Goal: Task Accomplishment & Management: Use online tool/utility

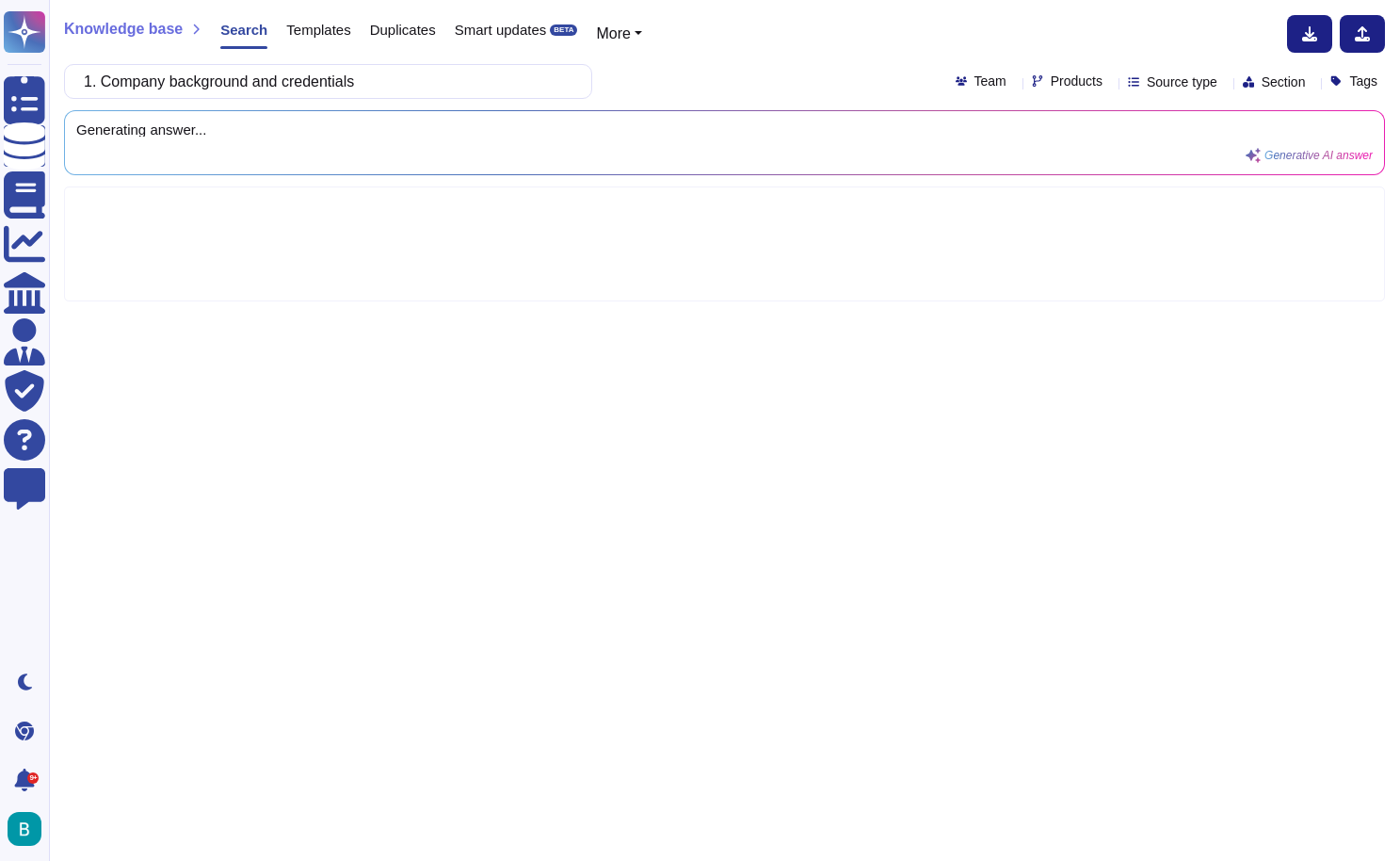
click at [607, 0] on div "Knowledge base Search Templates Duplicates Smart updates BETA More 1. Company b…" at bounding box center [723, 430] width 1350 height 861
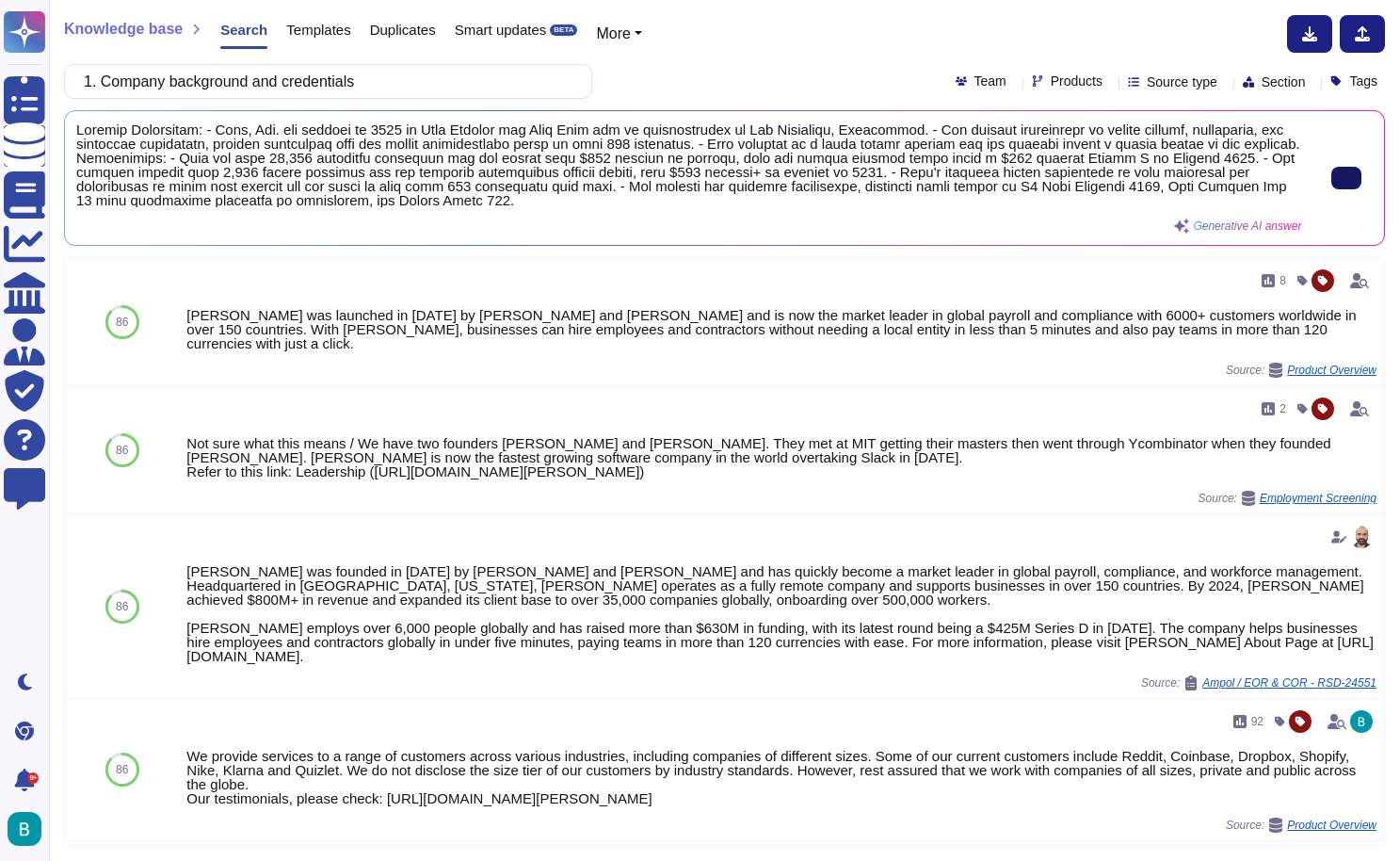
click at [1331, 184] on button at bounding box center [1345, 178] width 30 height 23
click at [469, 91] on input "1. Company background and credentials" at bounding box center [324, 81] width 498 height 33
paste input "3. Proposed team and support model"
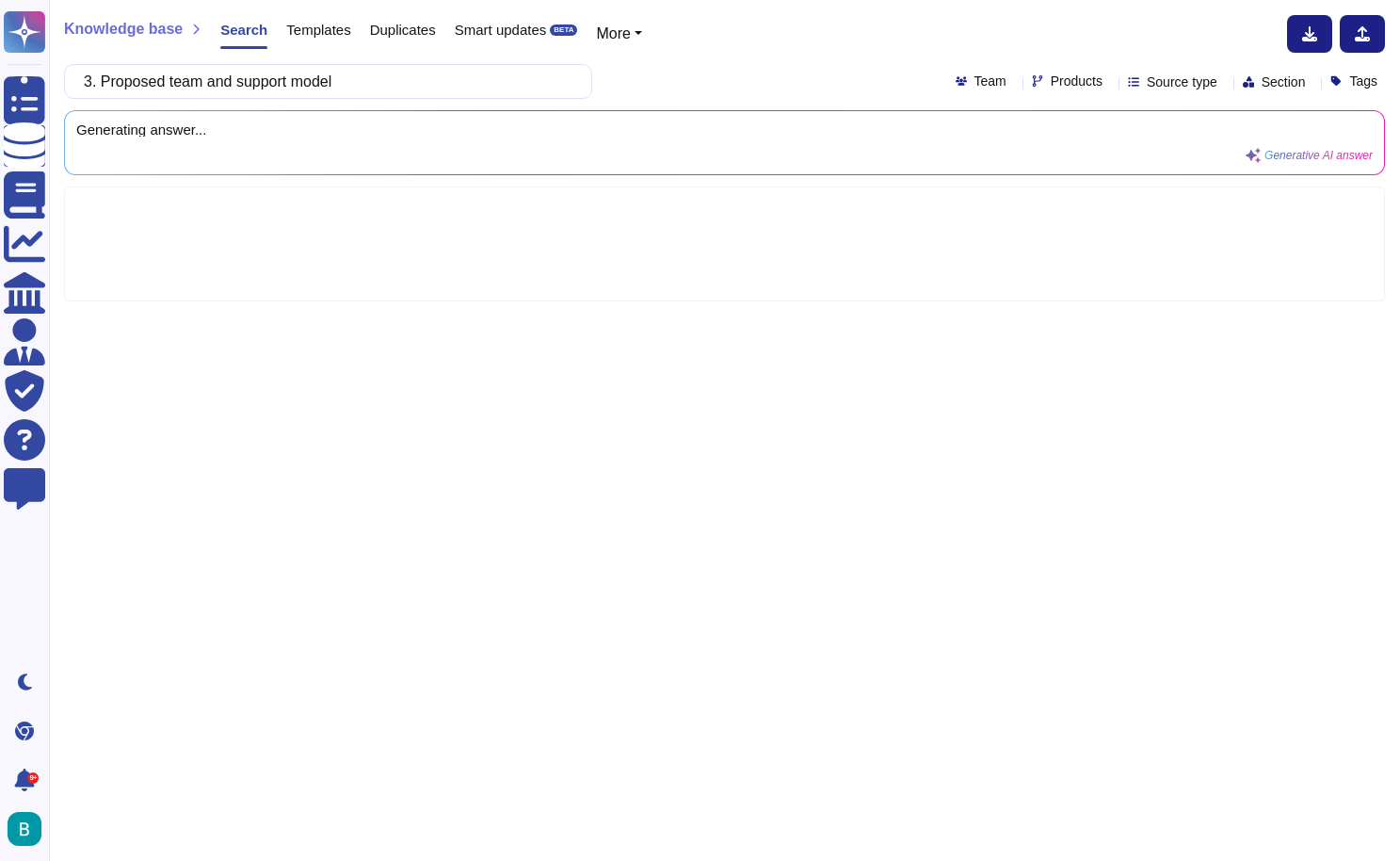
click at [744, 76] on div "3. Proposed team and support model Team Products Source type Section Tags" at bounding box center [724, 81] width 1320 height 35
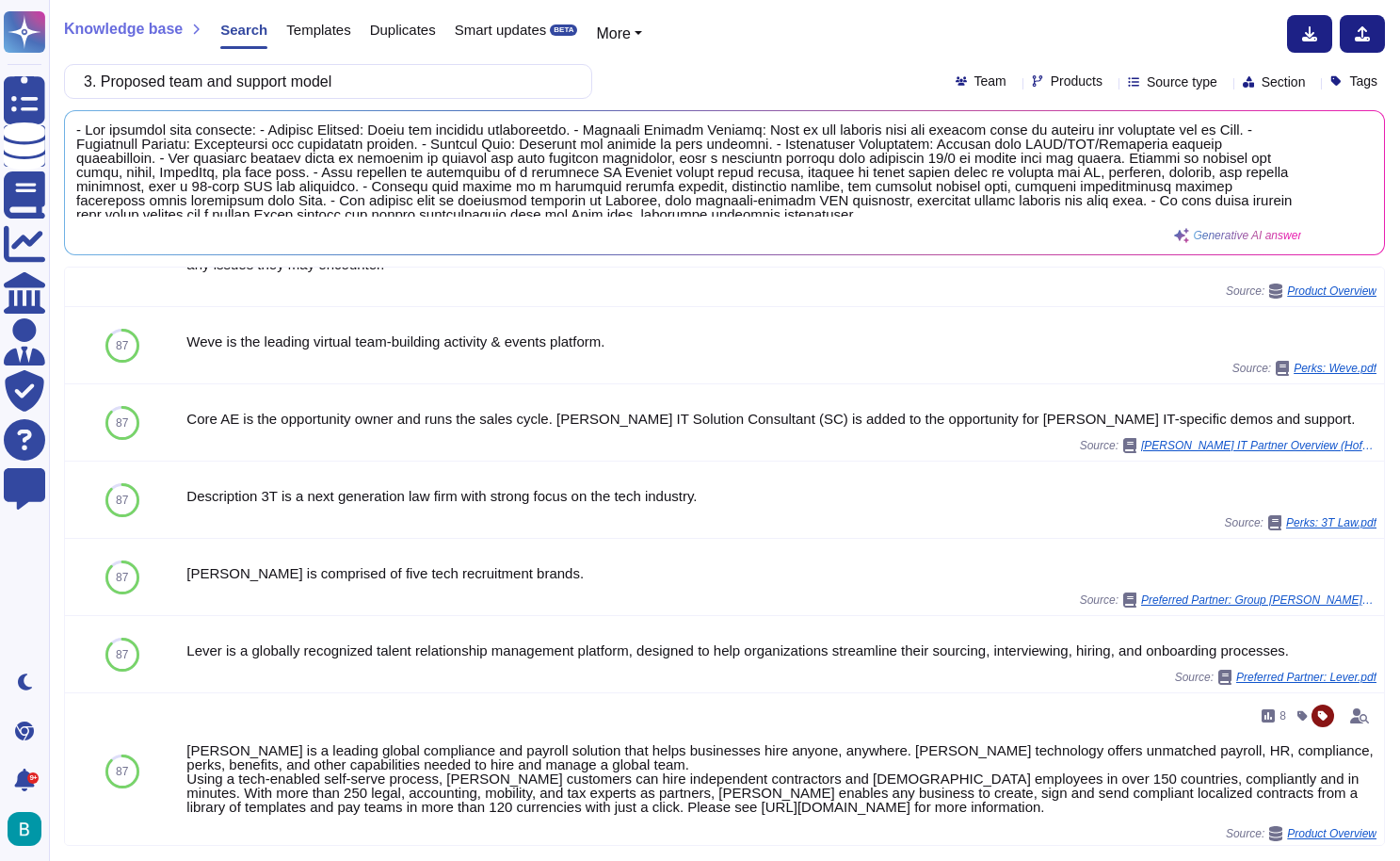
scroll to position [872, 0]
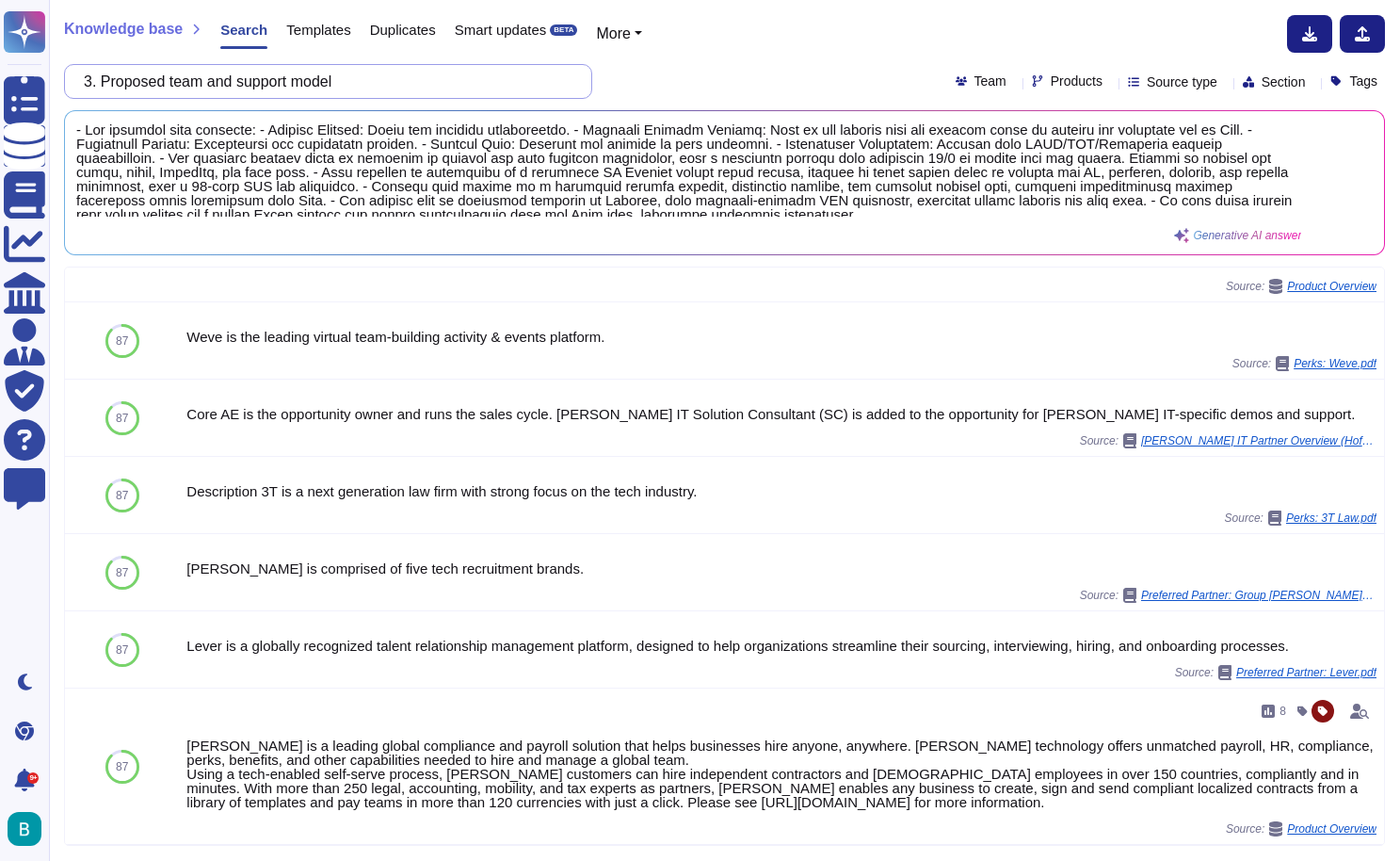
click at [397, 77] on input "3. Proposed team and support model" at bounding box center [324, 81] width 498 height 33
paste input "4. Compliance and quality control procedures"
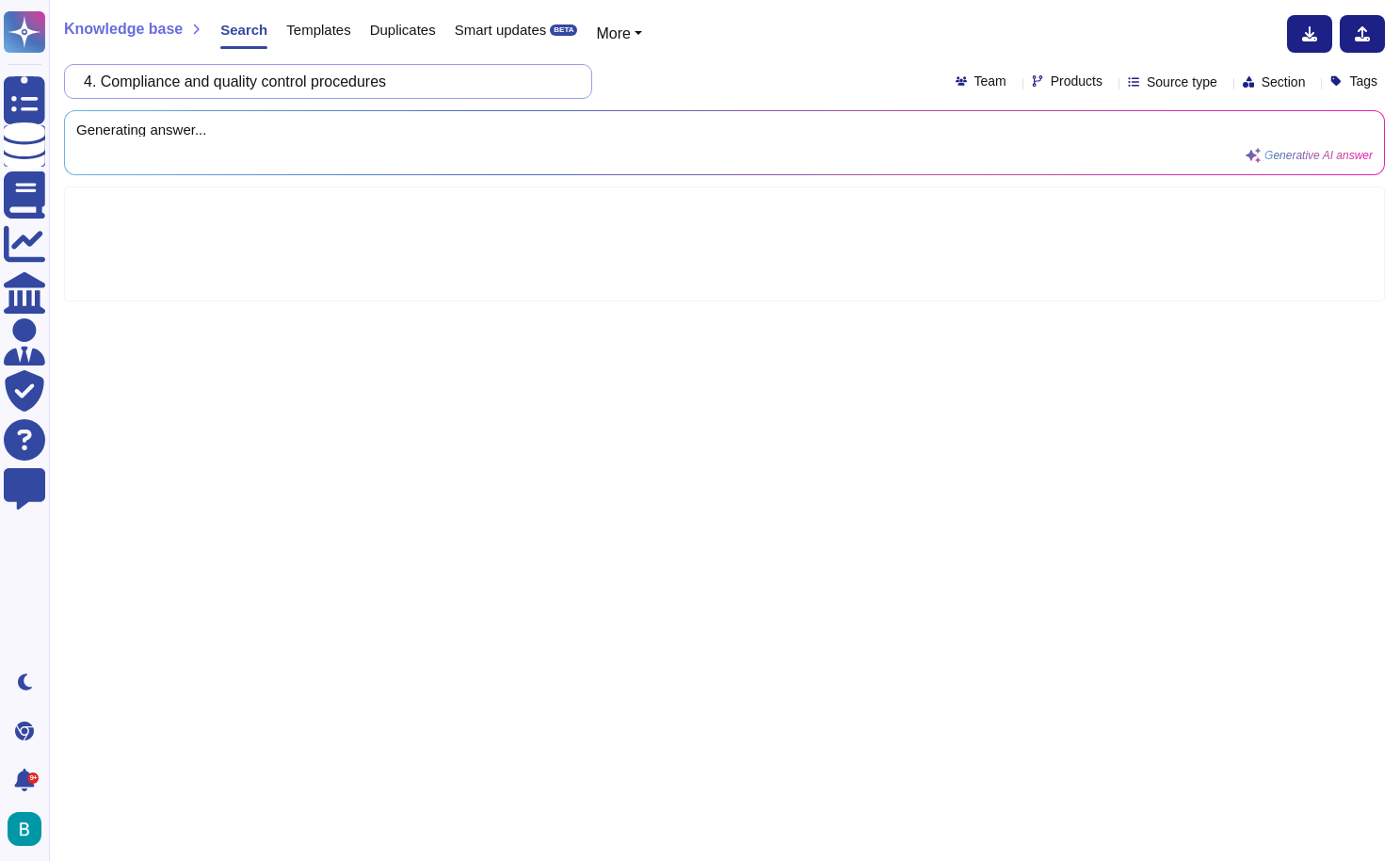
scroll to position [0, 0]
click at [698, 63] on div "Knowledge base Search Templates Duplicates Smart updates BETA More 4. Complianc…" at bounding box center [723, 430] width 1350 height 861
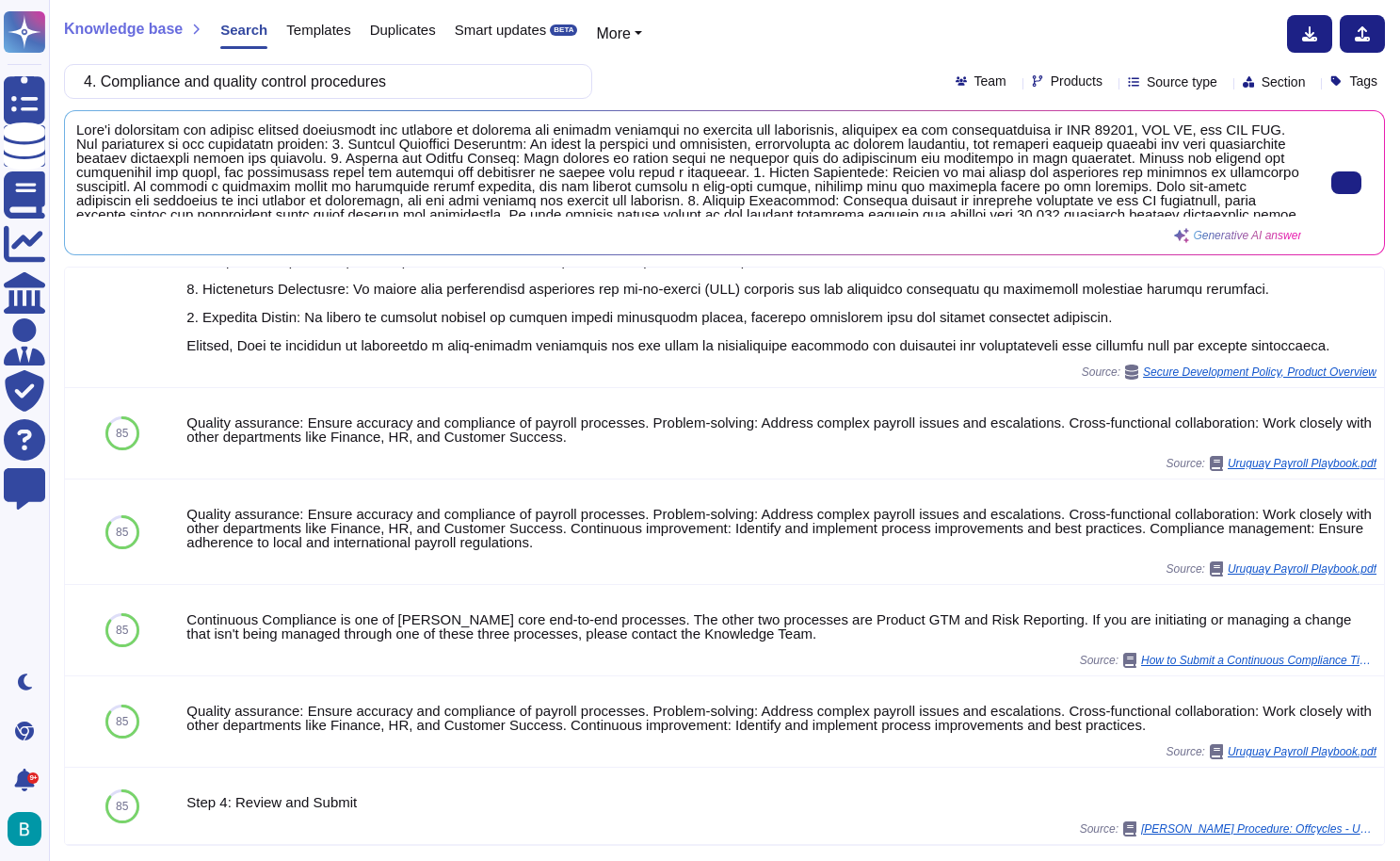
scroll to position [1481, 0]
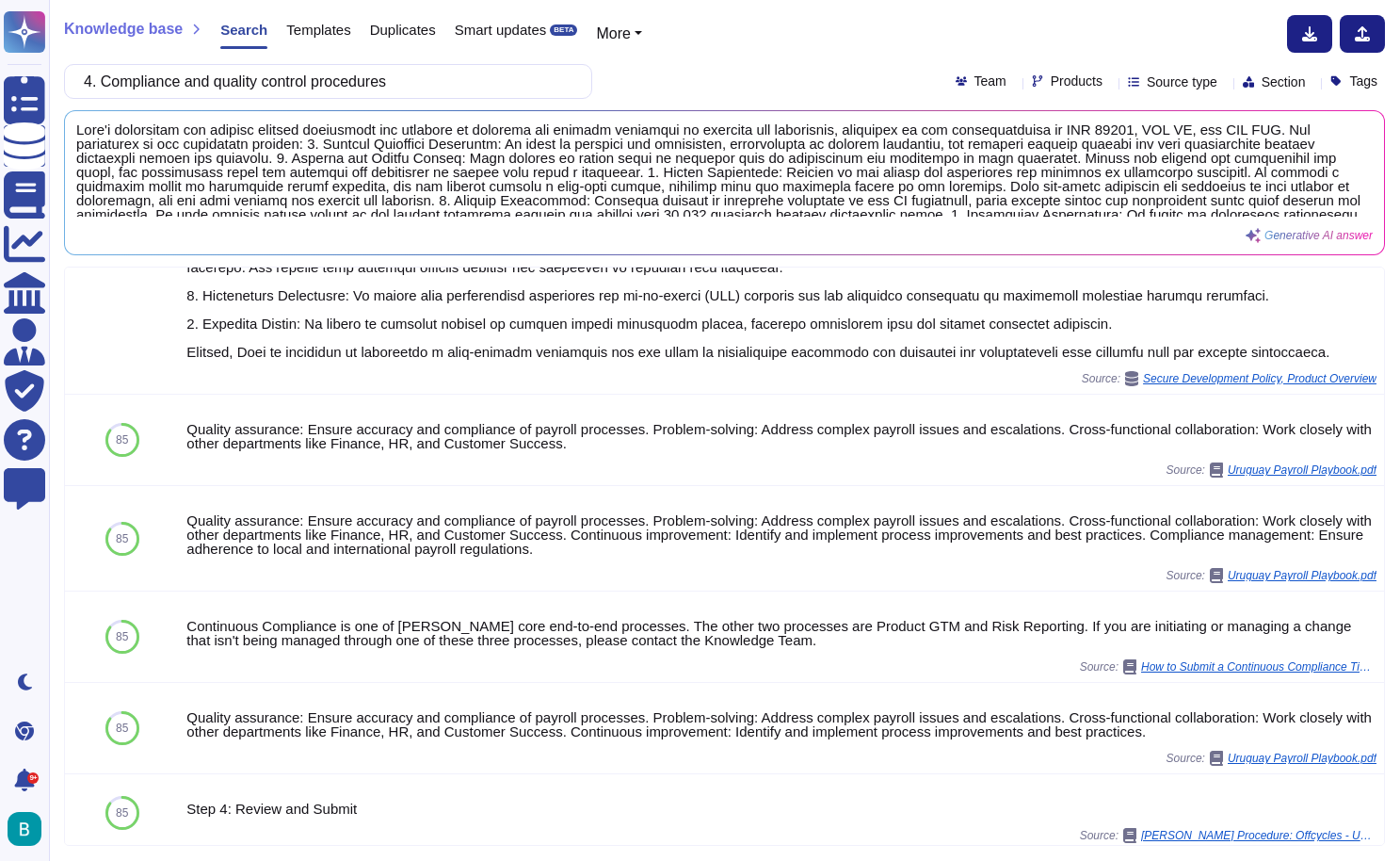
click at [1347, 179] on button at bounding box center [1345, 183] width 30 height 23
click at [333, 80] on input "4. Compliance and quality control procedures" at bounding box center [324, 81] width 498 height 33
click at [420, 81] on input "4. Compliance and quality control procedures" at bounding box center [324, 81] width 498 height 33
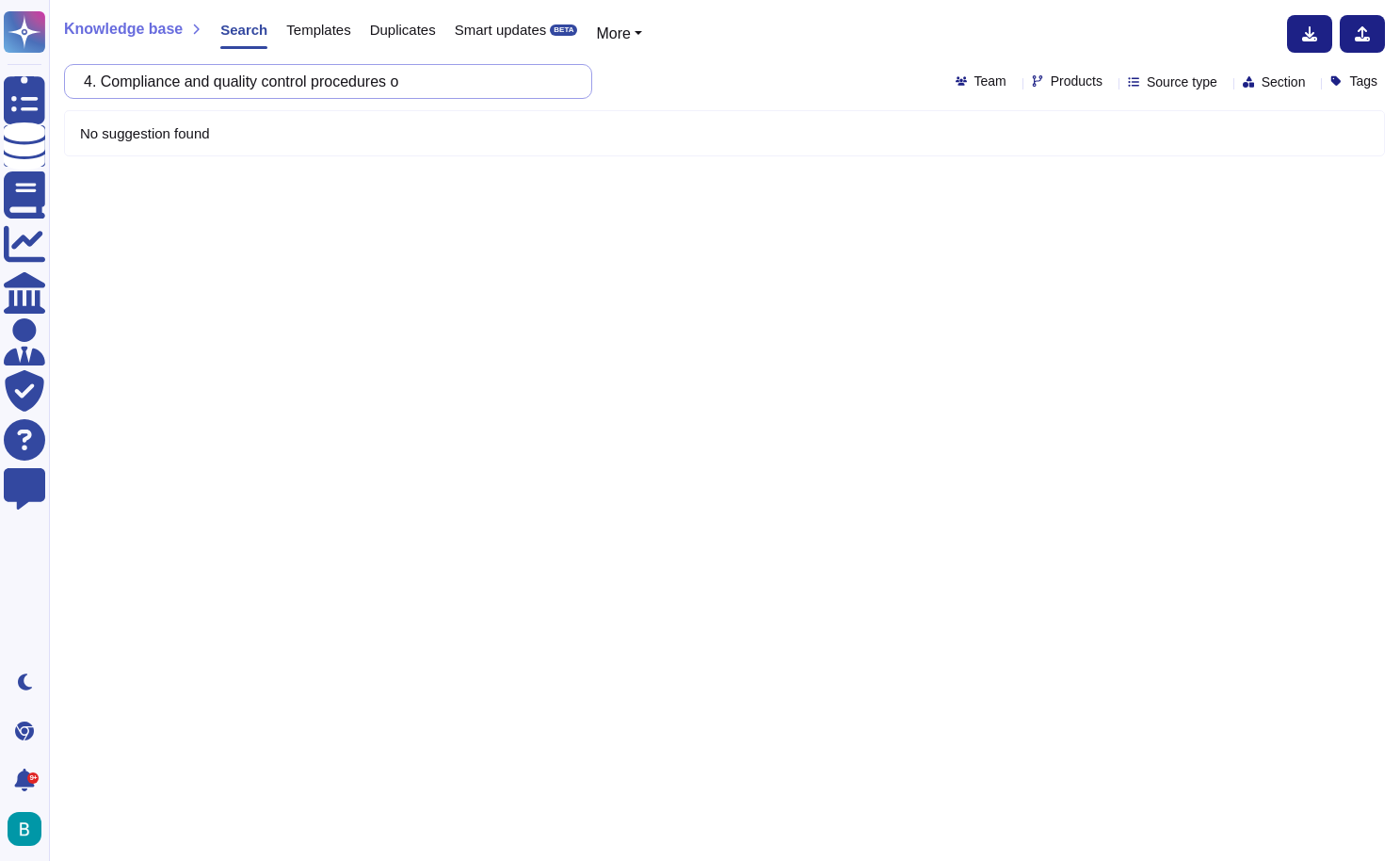
scroll to position [0, 0]
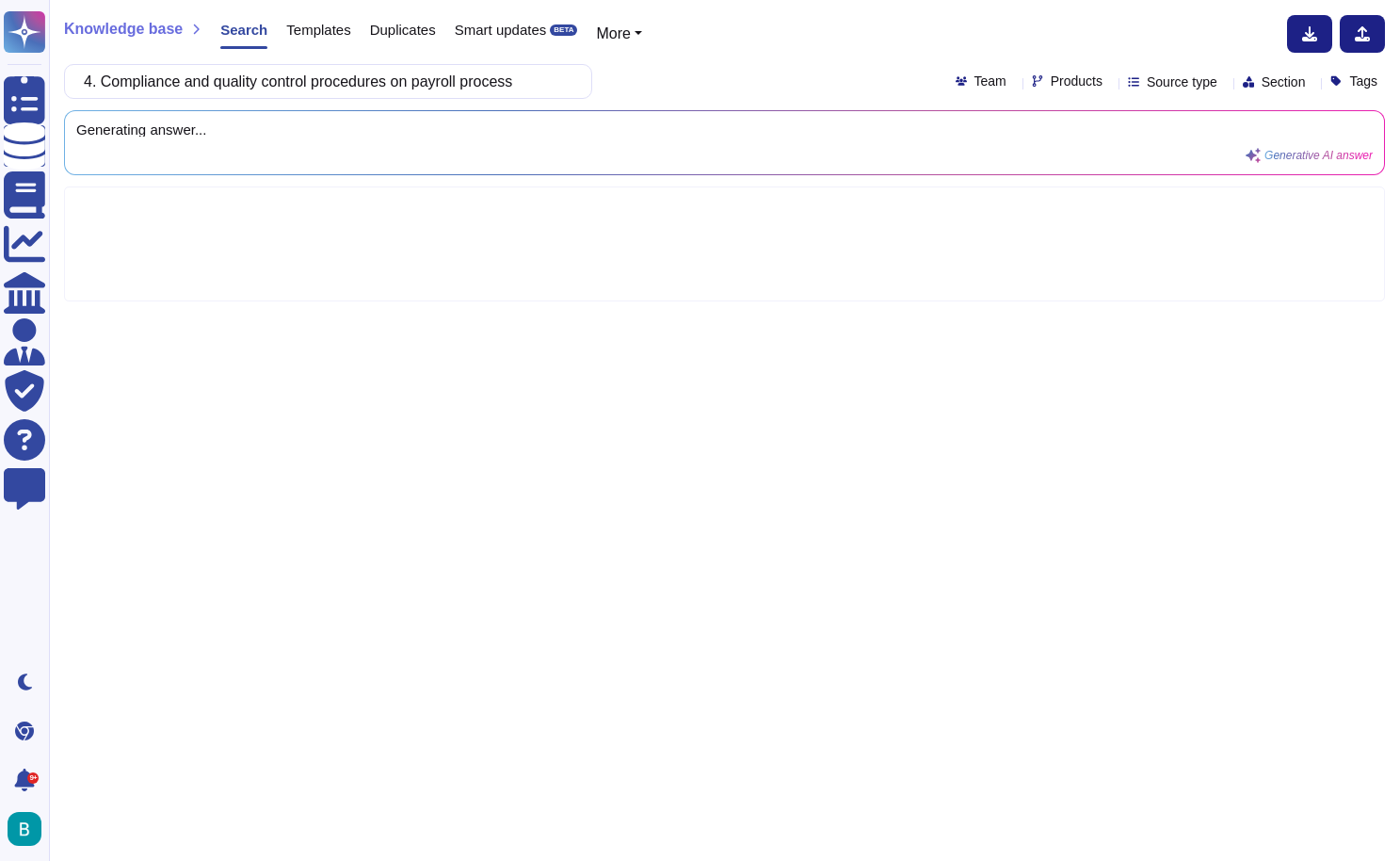
click at [619, 75] on div "4. Compliance and quality control procedures on payroll process Team Products S…" at bounding box center [724, 81] width 1320 height 35
click at [1006, 57] on div "Knowledge base Search Templates Duplicates Smart updates BETA More 4. Complianc…" at bounding box center [723, 430] width 1350 height 861
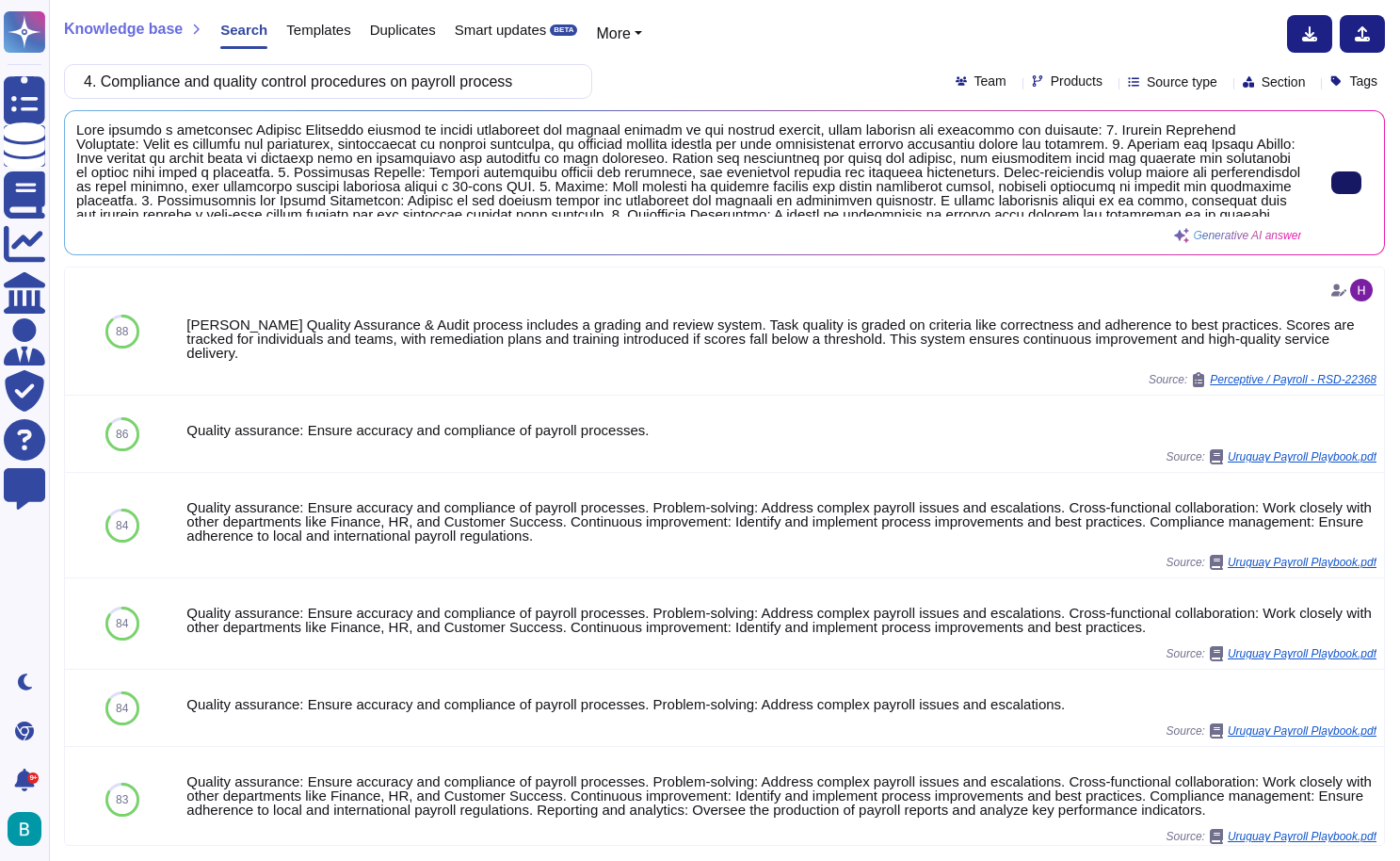
click at [1331, 176] on button at bounding box center [1345, 183] width 30 height 23
click at [546, 75] on input "4. Compliance and quality control procedures on payroll process" at bounding box center [324, 81] width 498 height 33
paste input "6. Any added value or automation offered"
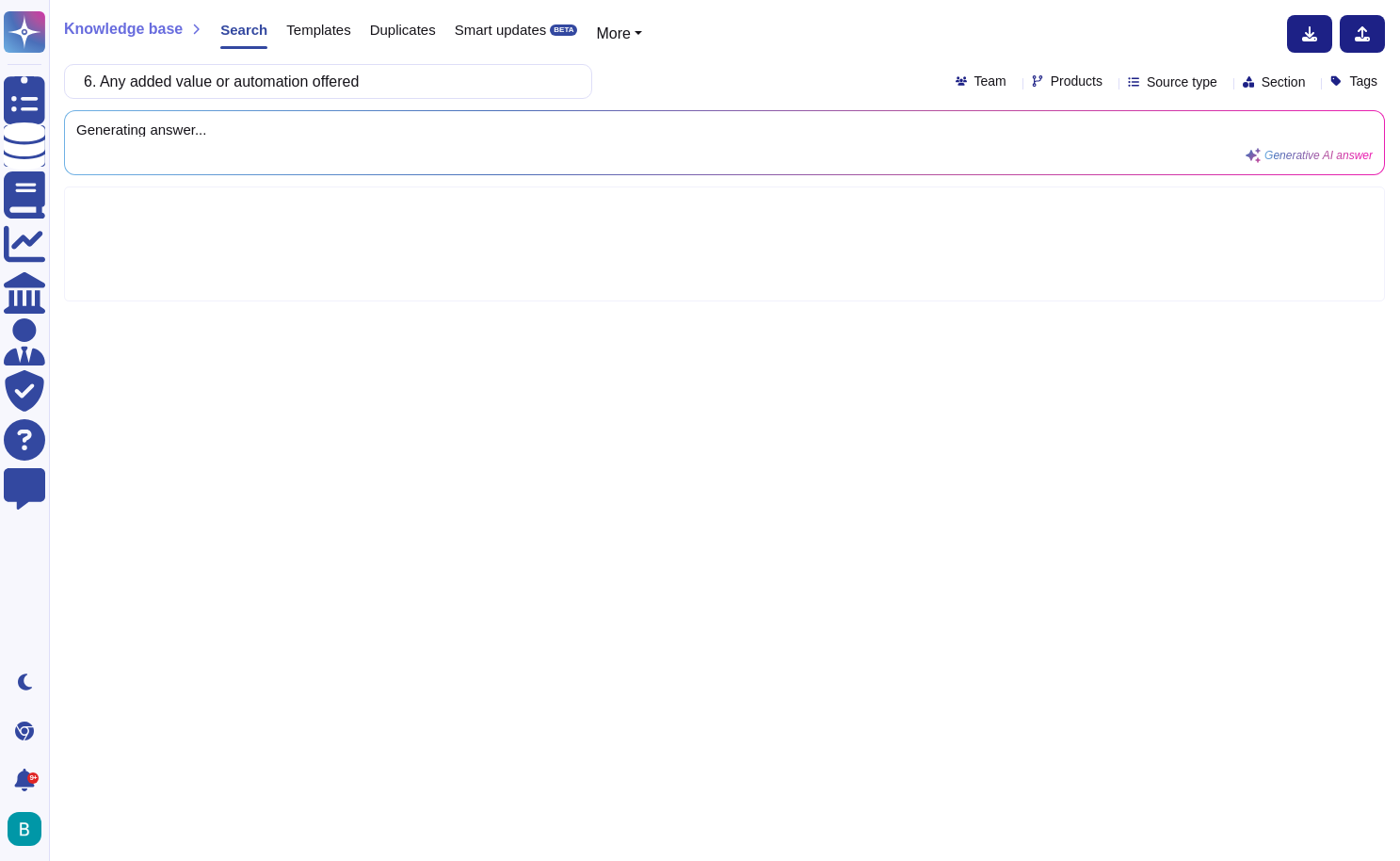
click at [669, 72] on div "6. Any added value or automation offered Team Products Source type Section Tags" at bounding box center [724, 81] width 1320 height 35
click at [1212, 2] on div "Knowledge base Search Templates Duplicates Smart updates BETA More 6. Any added…" at bounding box center [723, 430] width 1350 height 861
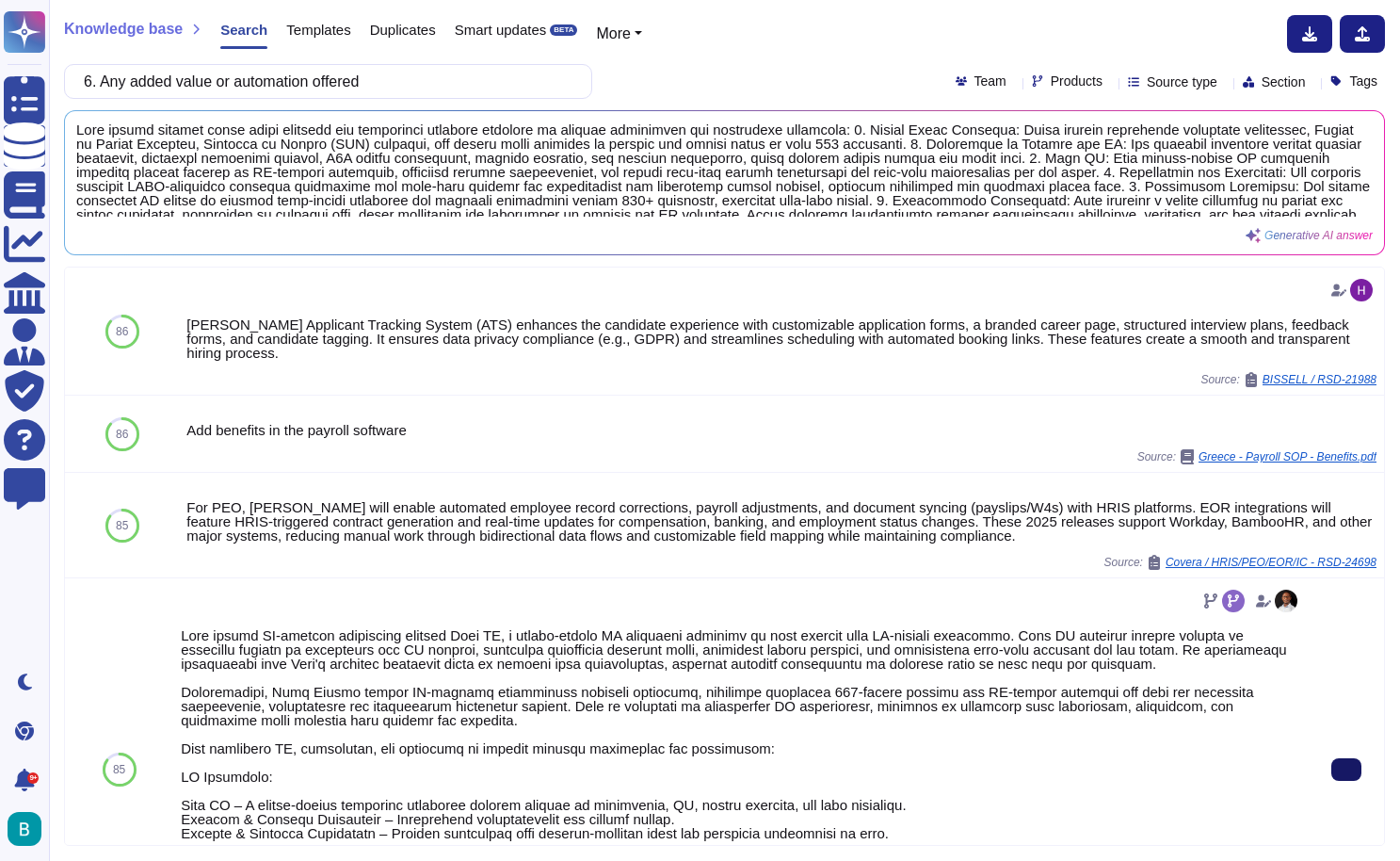
click at [1346, 769] on icon at bounding box center [1346, 769] width 0 height 0
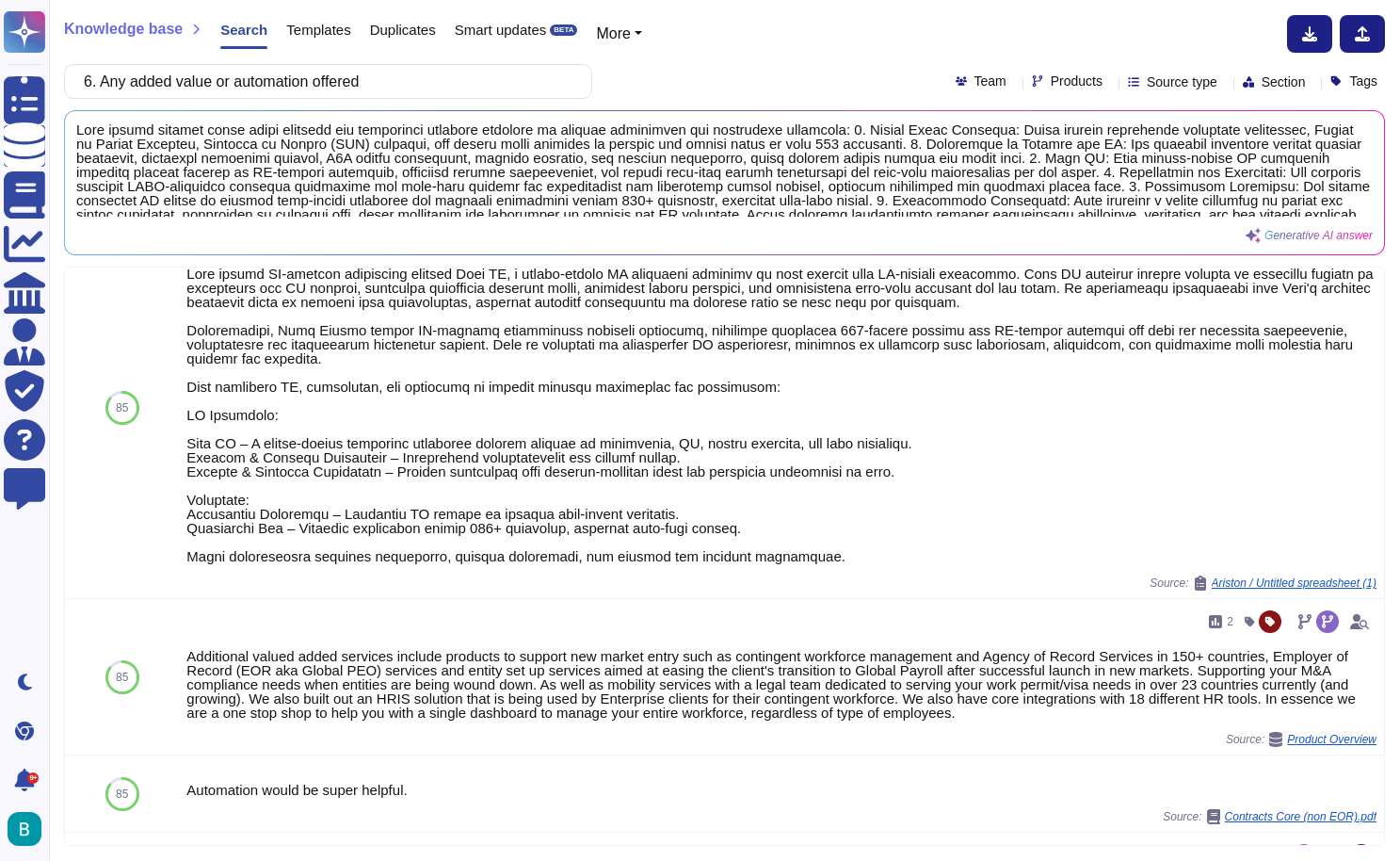
click at [520, 62] on div "Knowledge base Search Templates Duplicates Smart updates BETA More 6. Any added…" at bounding box center [723, 430] width 1350 height 861
click at [509, 84] on input "6. Any added value or automation offered" at bounding box center [324, 81] width 498 height 33
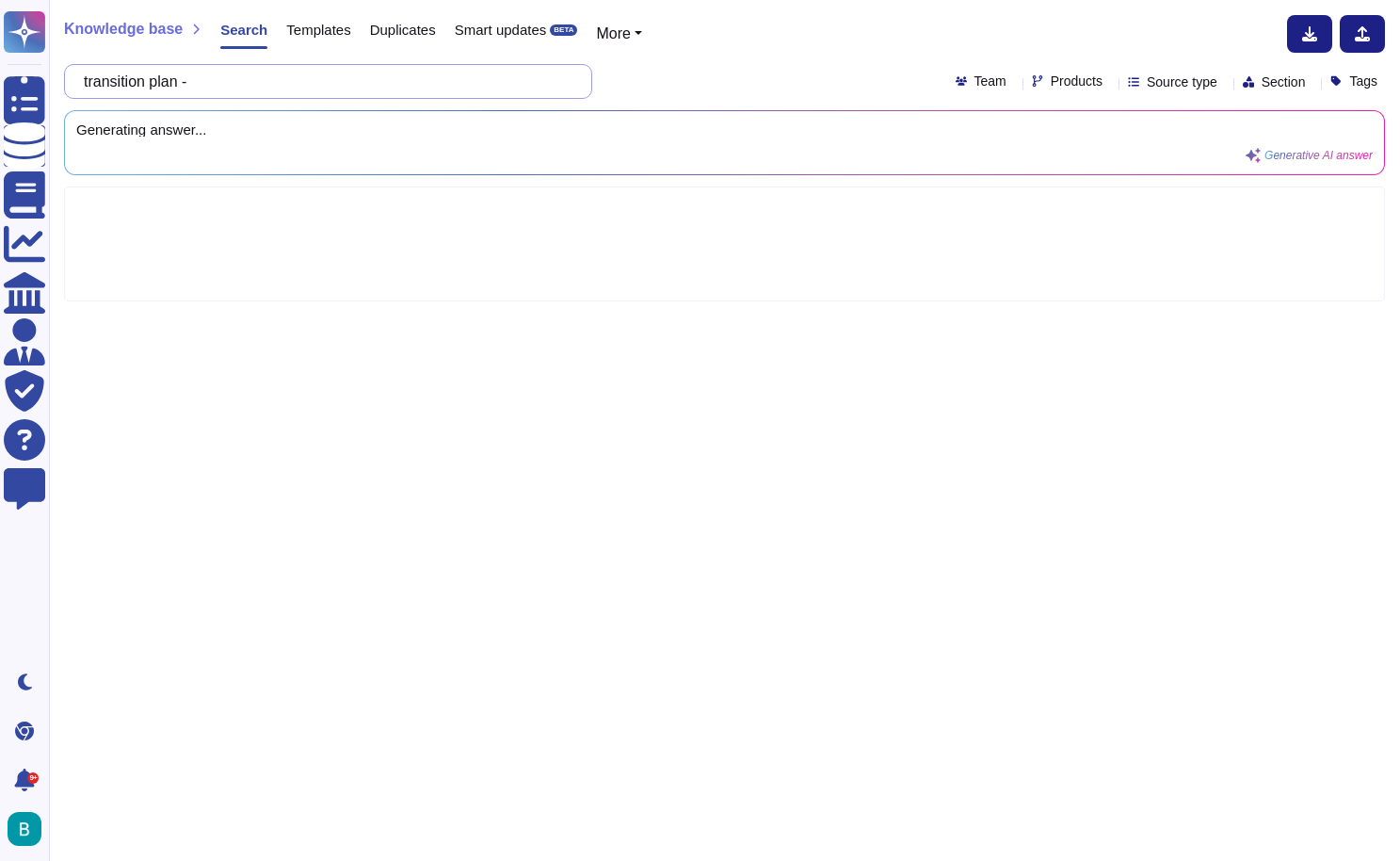
paste input "1. Knowledge transfer and parallel run activities"
click at [782, 70] on div "transition plan - 1. Knowledge transfer and parallel run activities Team Produc…" at bounding box center [724, 81] width 1320 height 35
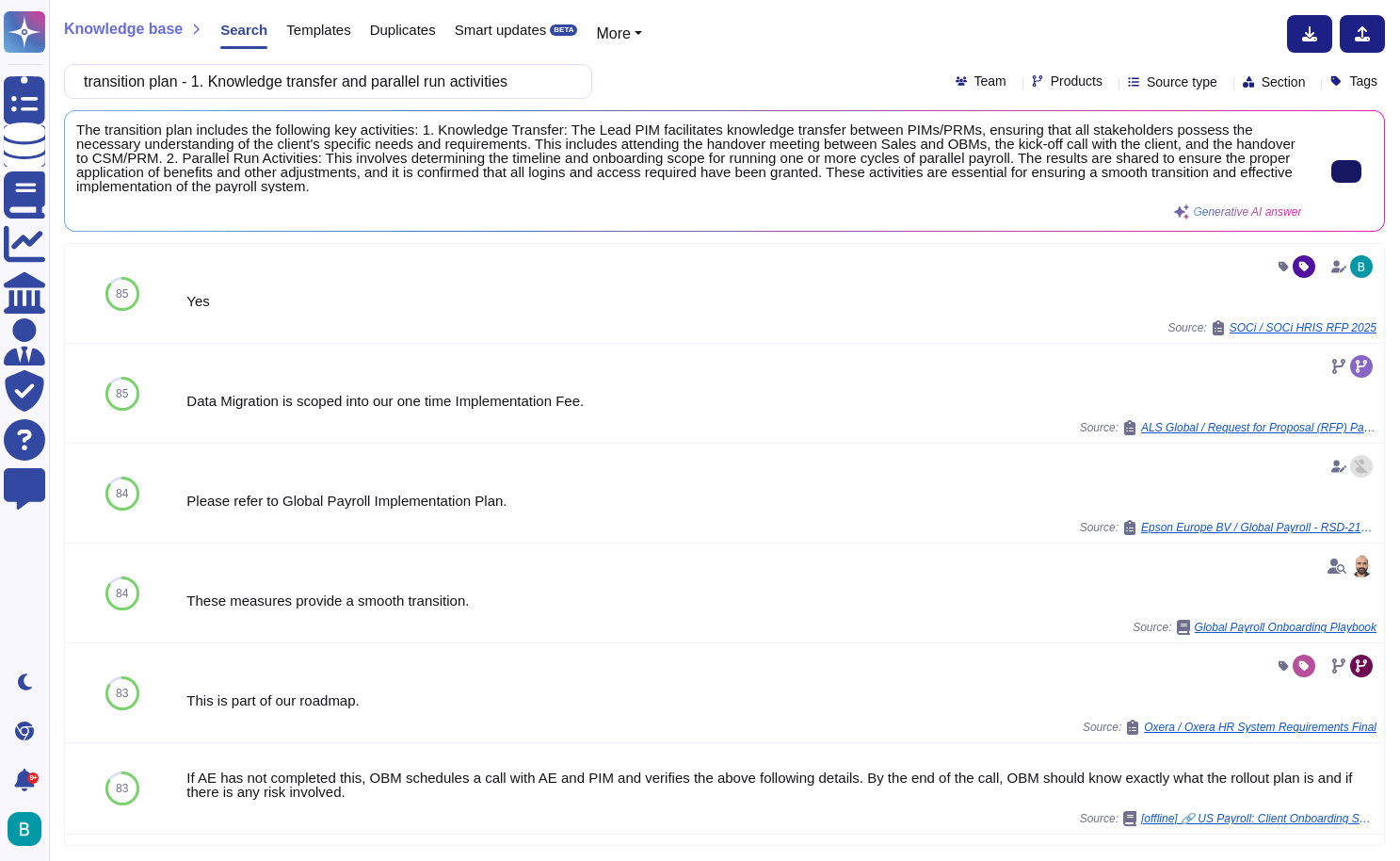
click at [1346, 172] on icon at bounding box center [1346, 172] width 0 height 0
drag, startPoint x: 211, startPoint y: 81, endPoint x: 528, endPoint y: 95, distance: 317.3
click at [528, 95] on input "transition plan - 1. Knowledge transfer and parallel run activities" at bounding box center [324, 81] width 498 height 33
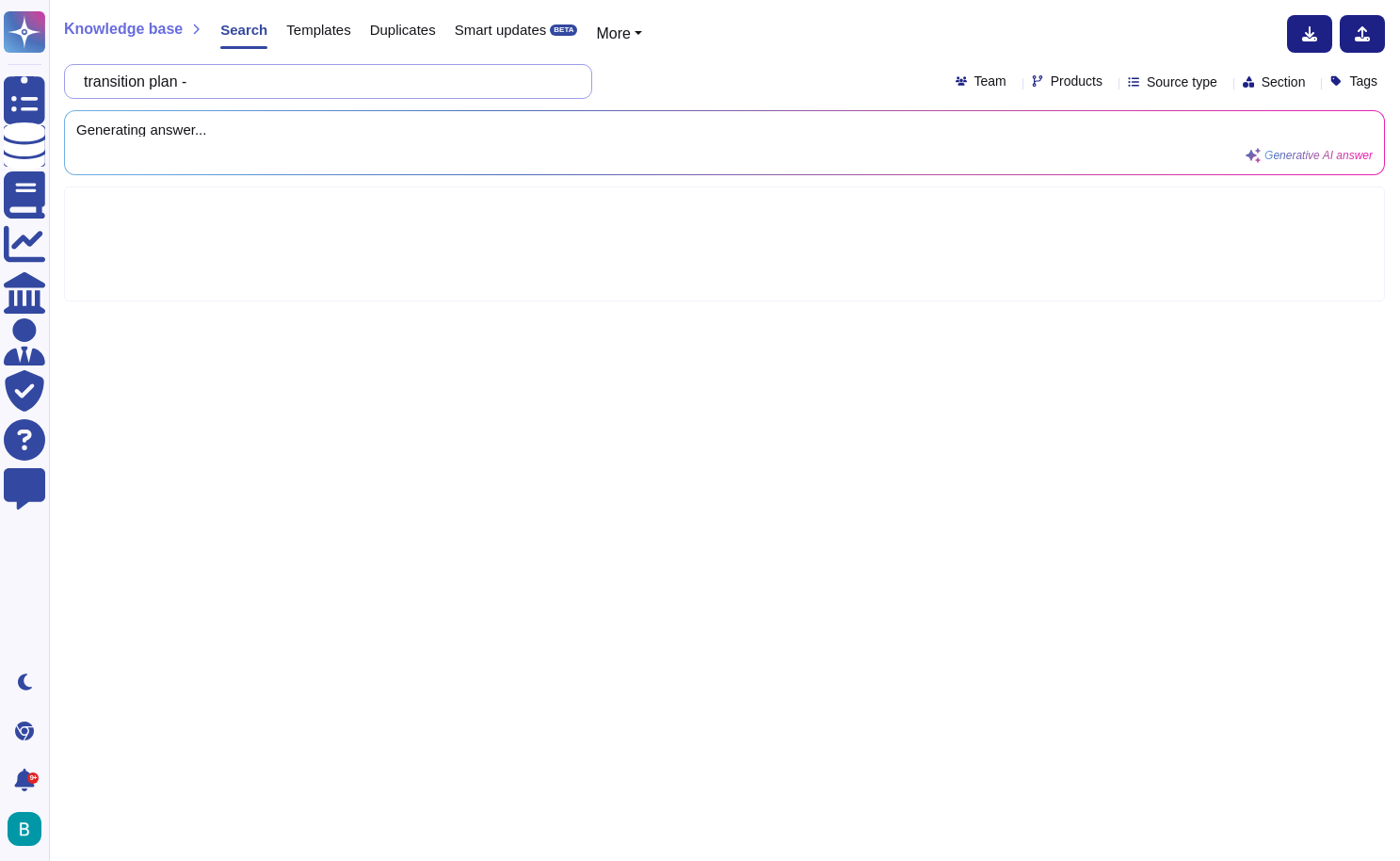
paste input "2. Estimated go-live timeline and responsibilities"
click at [746, 81] on div "transition plan - 2. Estimated go-live timeline and responsibilities Team Produ…" at bounding box center [724, 81] width 1320 height 35
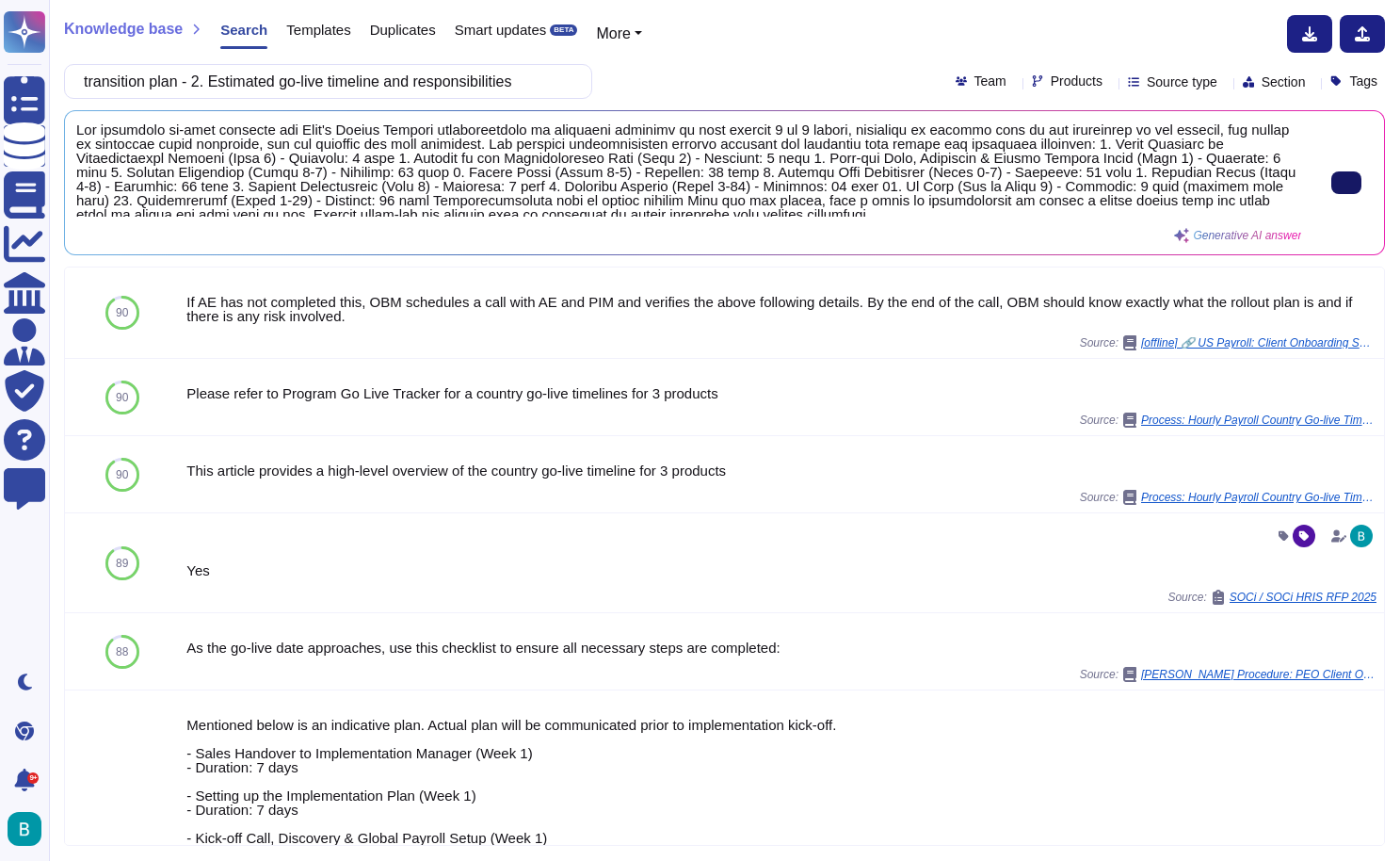
click at [1332, 189] on button at bounding box center [1345, 183] width 30 height 23
click at [486, 72] on input "transition plan - 2. Estimated go-live timeline and responsibilities" at bounding box center [324, 81] width 498 height 33
paste input "3. Risk mitigation approach during transition from our current vendors in [GEOG…"
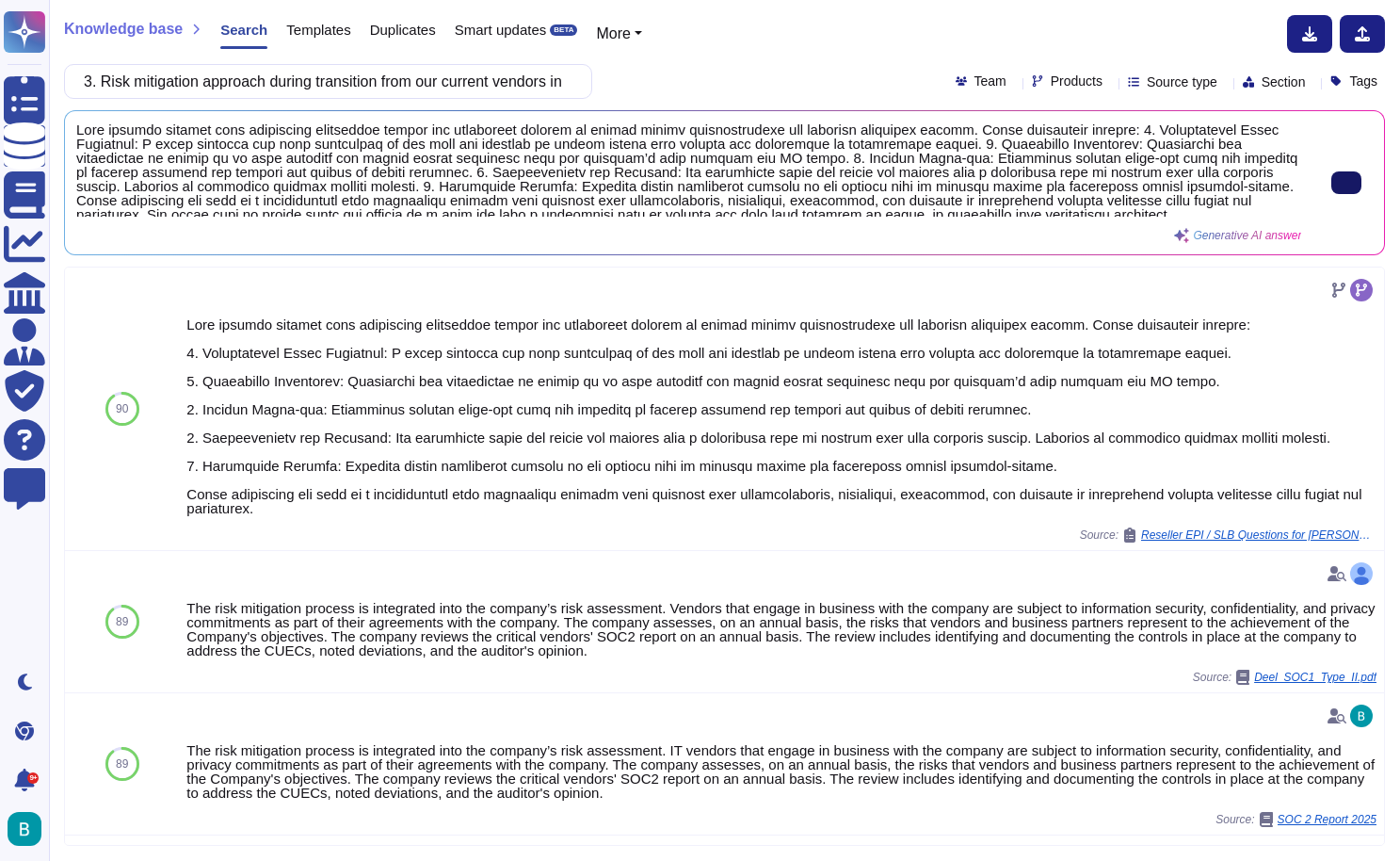
click at [1331, 180] on button at bounding box center [1345, 183] width 30 height 23
click at [387, 69] on input "3. Risk mitigation approach during transition from our current vendors in [GEOG…" at bounding box center [324, 81] width 498 height 33
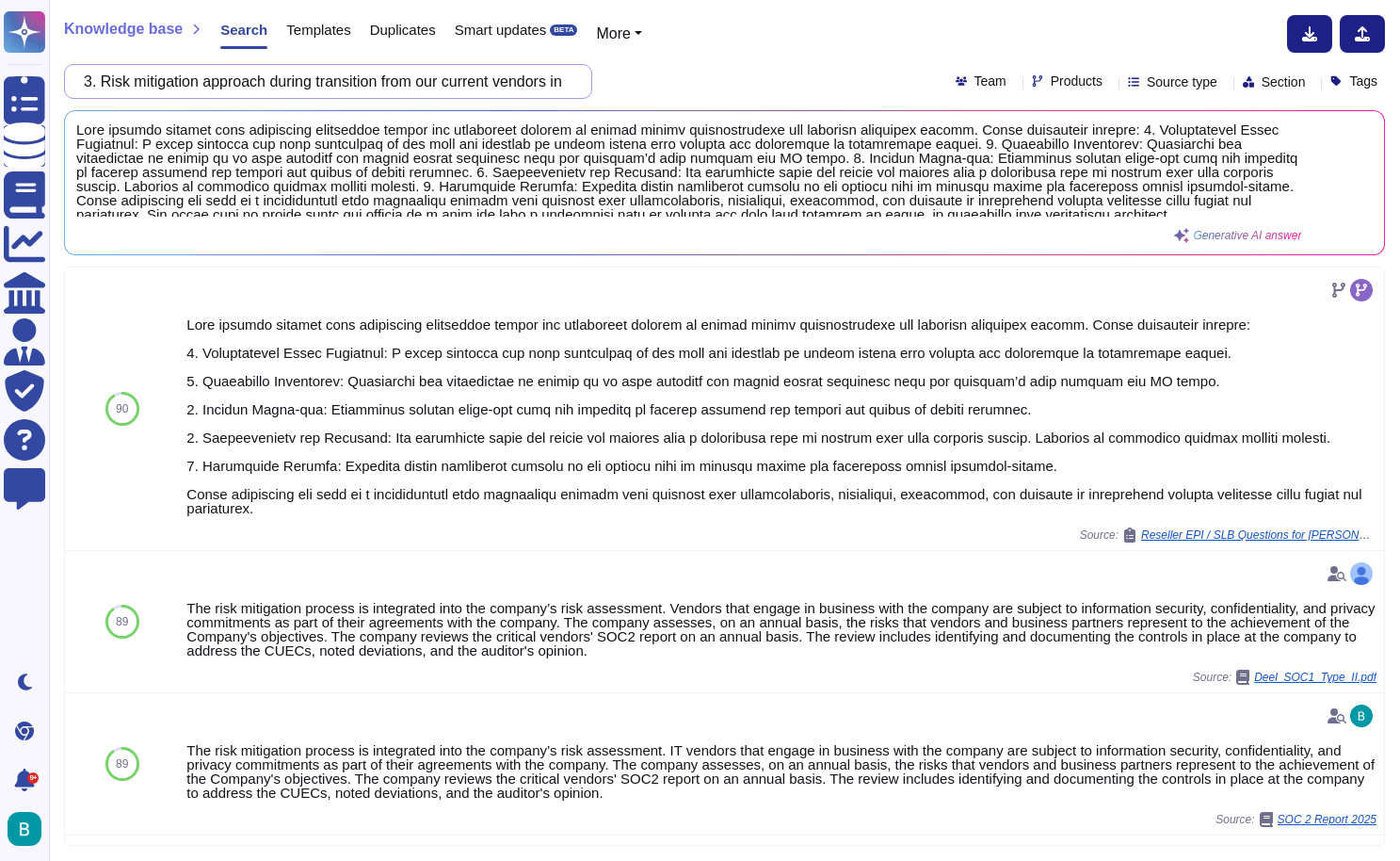
paste input "4. Training and onboarding support for internal HR and finance users"
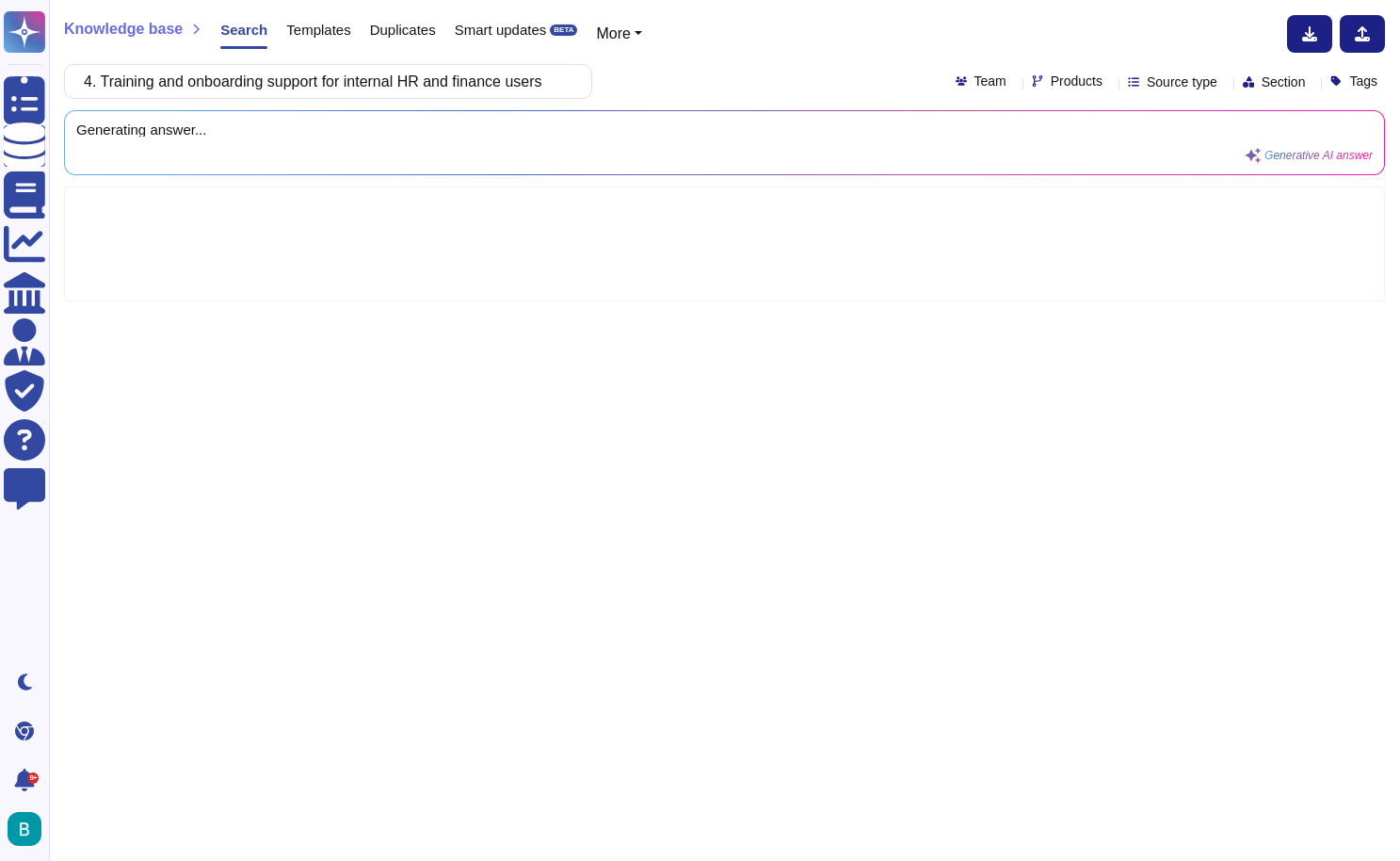
type input "4. Training and onboarding support for internal HR and finance users"
click at [650, 108] on div "Knowledge base Search Templates Duplicates Smart updates BETA More 4. Training …" at bounding box center [723, 430] width 1350 height 861
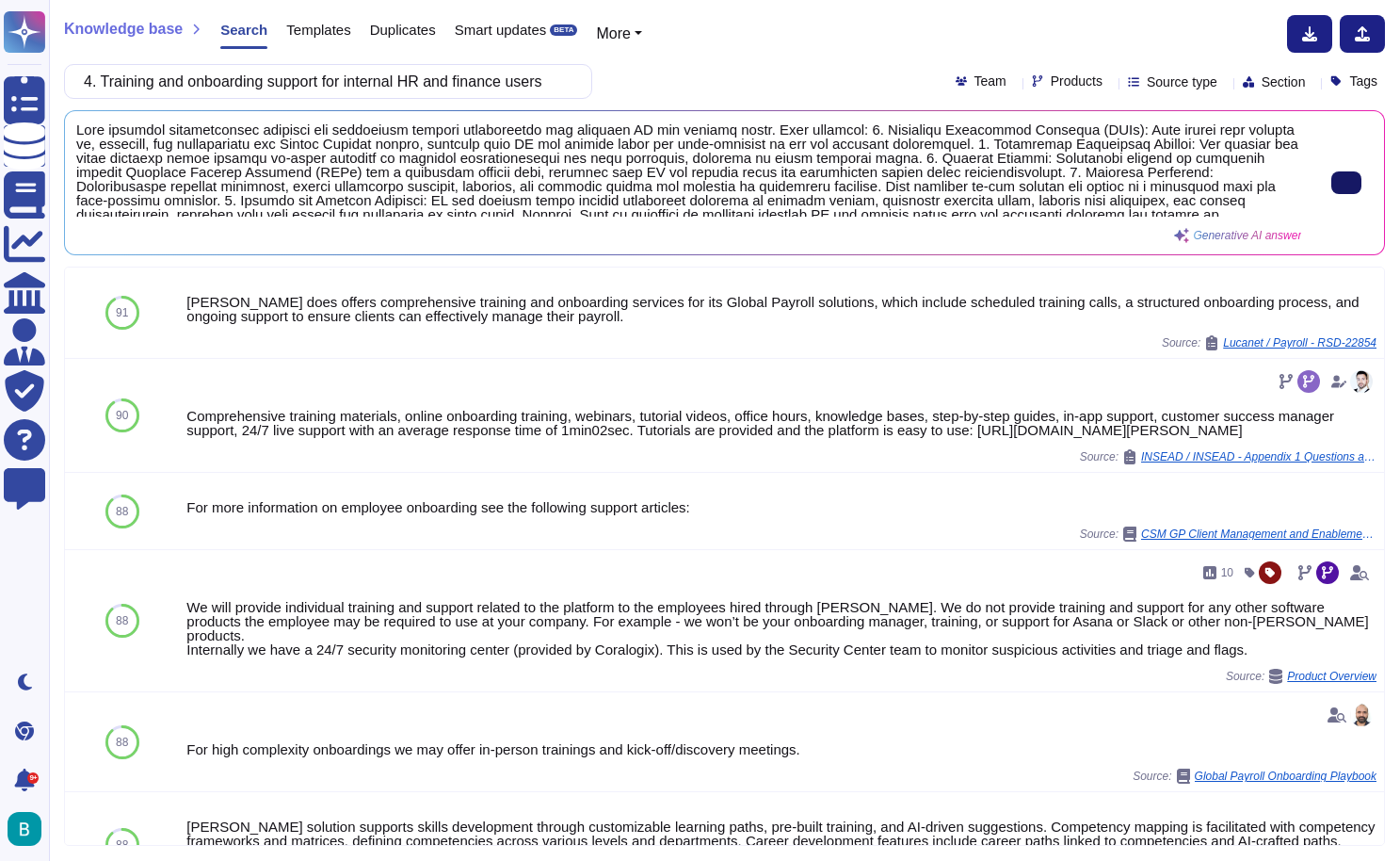
click at [1332, 185] on button at bounding box center [1345, 183] width 30 height 23
